Goal: Find specific page/section: Find specific page/section

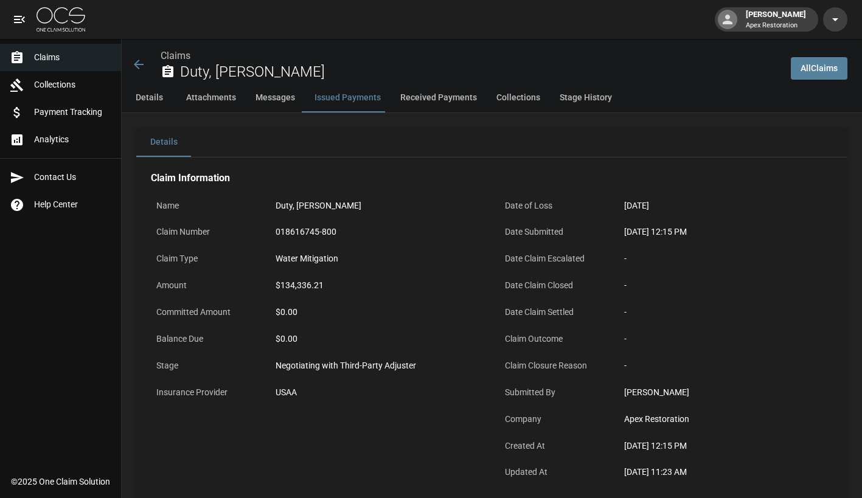
scroll to position [1946, 0]
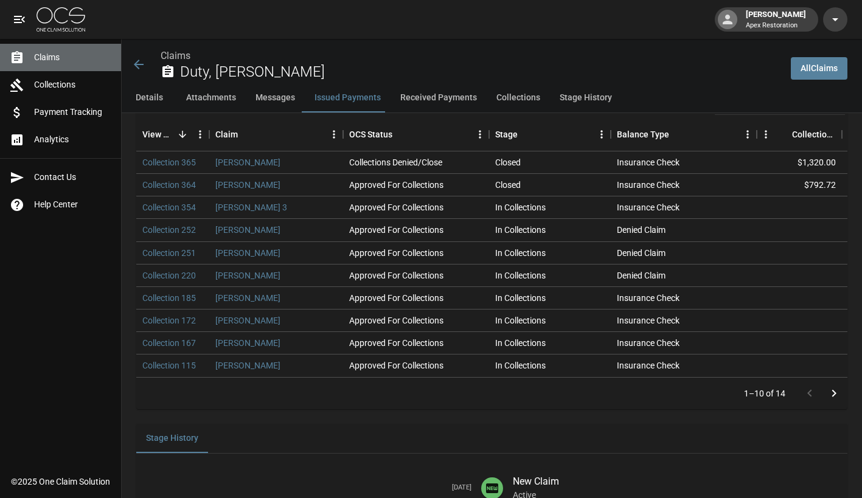
click at [58, 55] on span "Claims" at bounding box center [72, 57] width 77 height 13
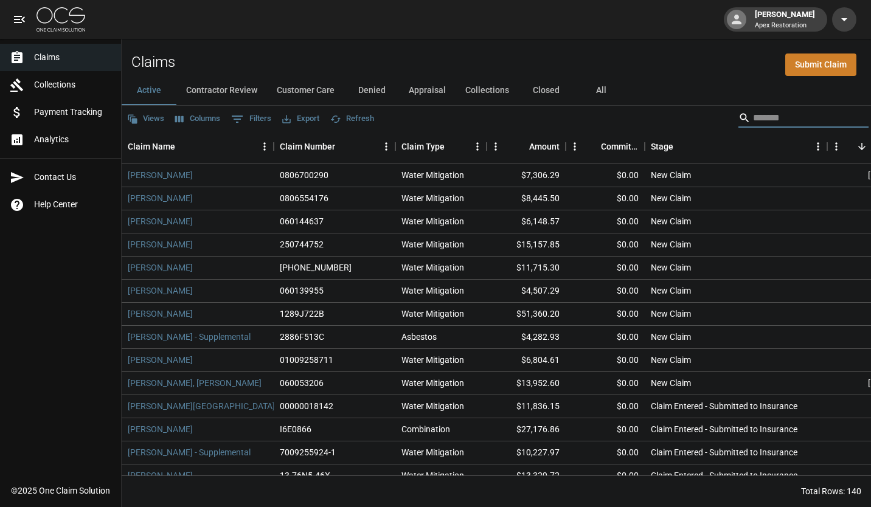
click at [761, 121] on input "Search" at bounding box center [801, 117] width 97 height 19
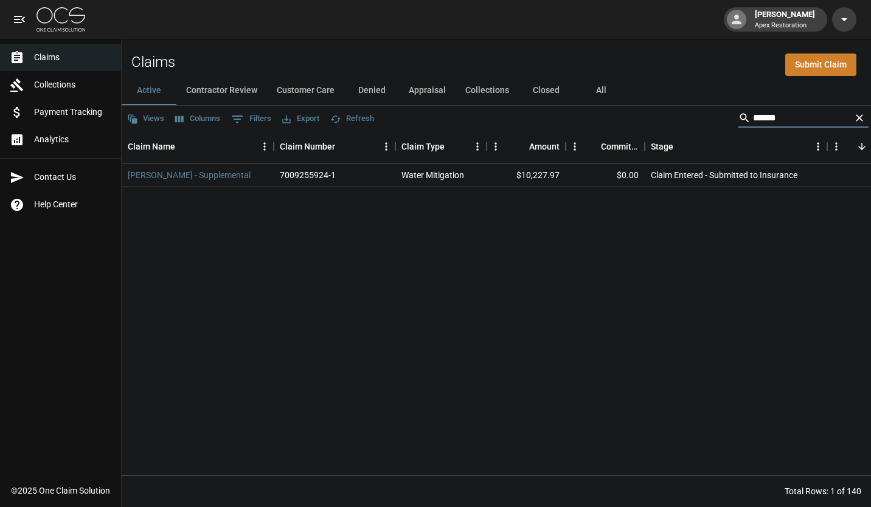
type input "******"
click at [198, 175] on link "[PERSON_NAME] - Supplemental" at bounding box center [189, 175] width 123 height 12
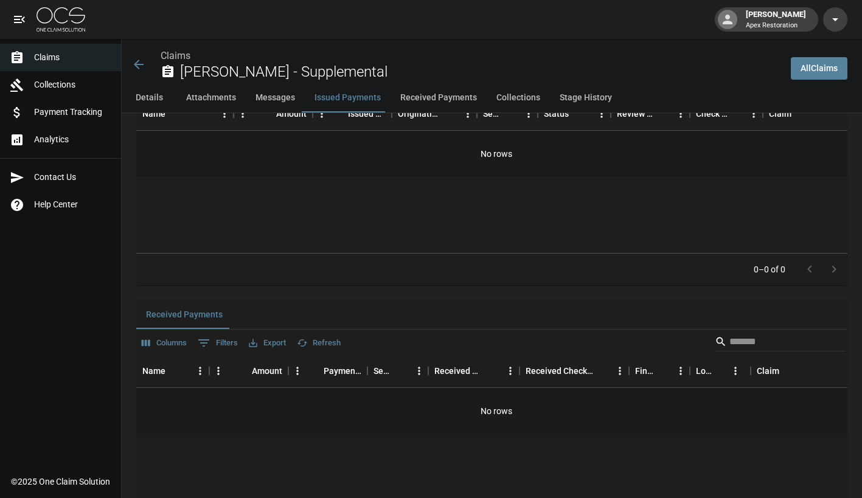
scroll to position [1347, 0]
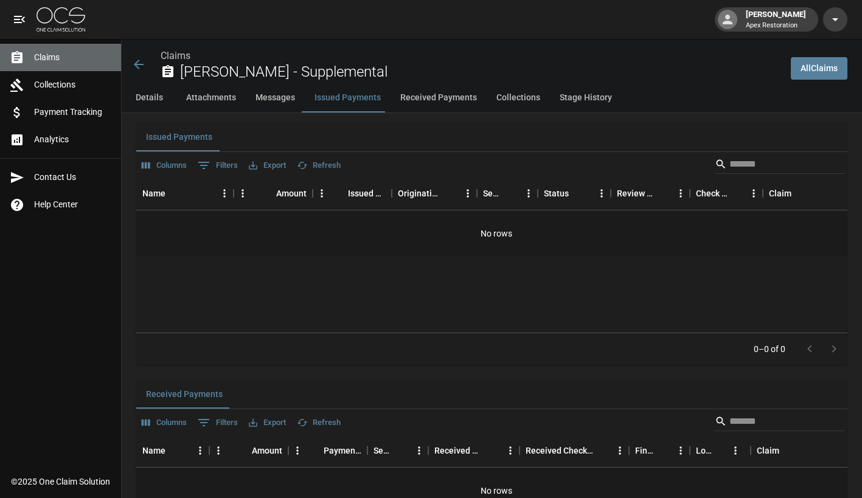
click at [41, 64] on link "Claims" at bounding box center [60, 57] width 121 height 27
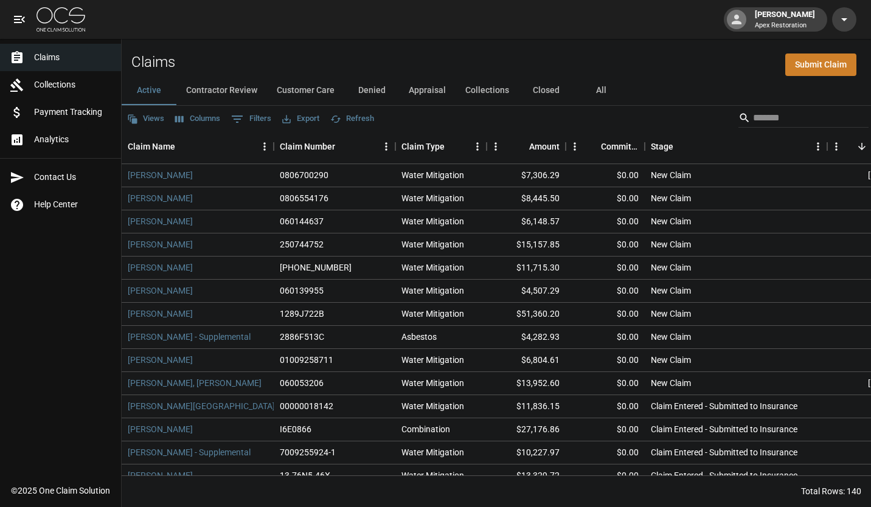
click at [600, 94] on button "All" at bounding box center [600, 90] width 55 height 29
click at [755, 120] on input "Search" at bounding box center [801, 117] width 97 height 19
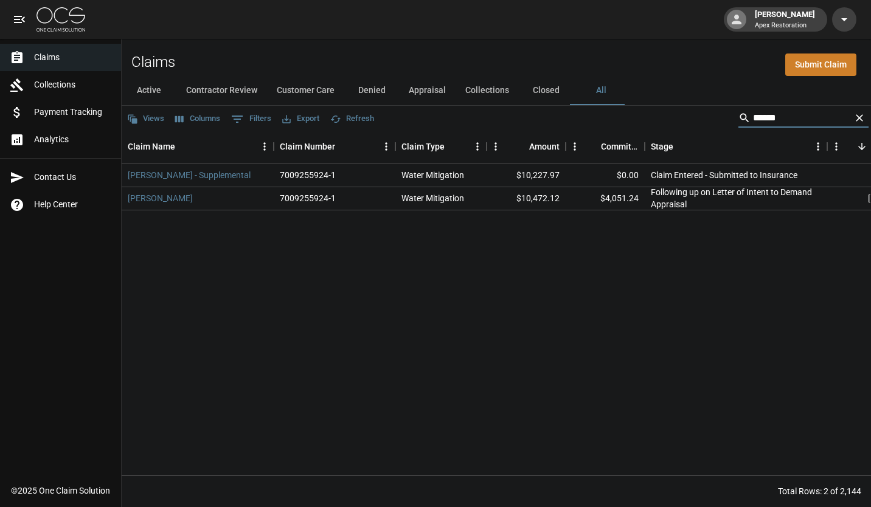
type input "******"
click at [165, 204] on link "[PERSON_NAME]" at bounding box center [160, 198] width 65 height 12
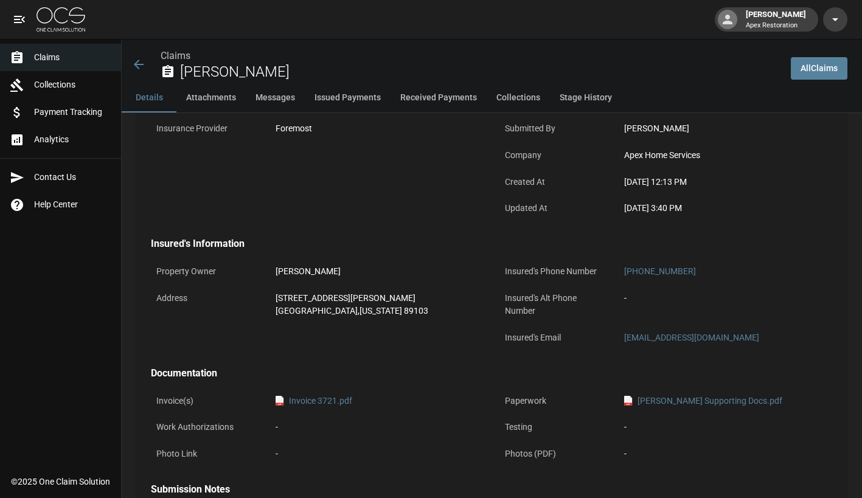
scroll to position [365, 0]
